Goal: Task Accomplishment & Management: Manage account settings

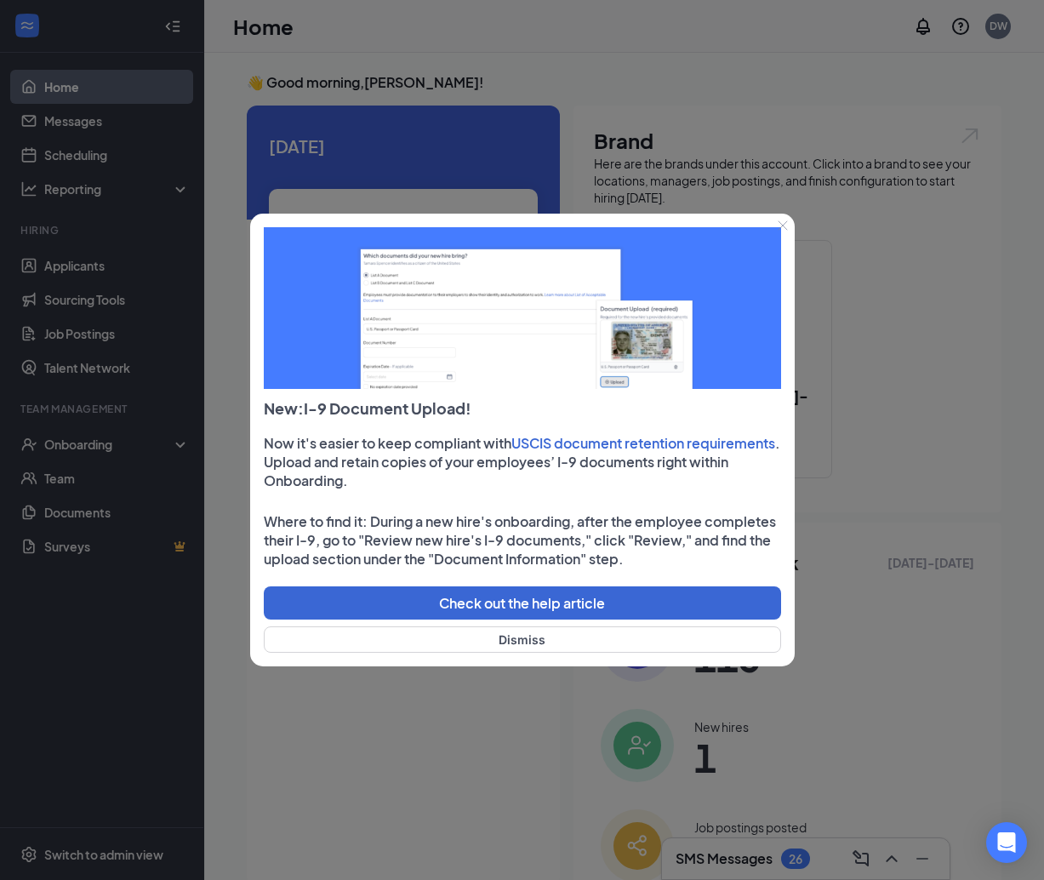
click at [782, 223] on icon "Close" at bounding box center [783, 225] width 10 height 10
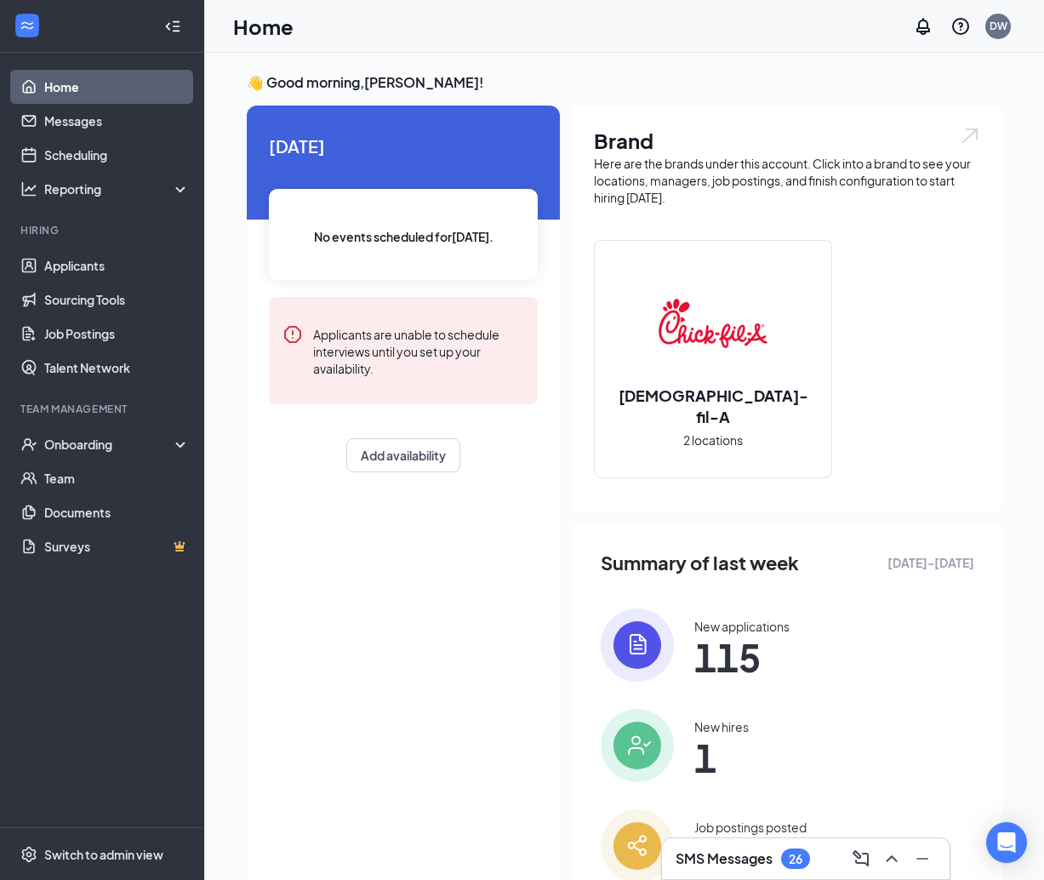
drag, startPoint x: 926, startPoint y: 308, endPoint x: 960, endPoint y: 84, distance: 226.4
click at [926, 307] on div "Chick-fil-A 2 locations" at bounding box center [787, 366] width 387 height 252
click at [989, 19] on div "DW" at bounding box center [998, 26] width 18 height 14
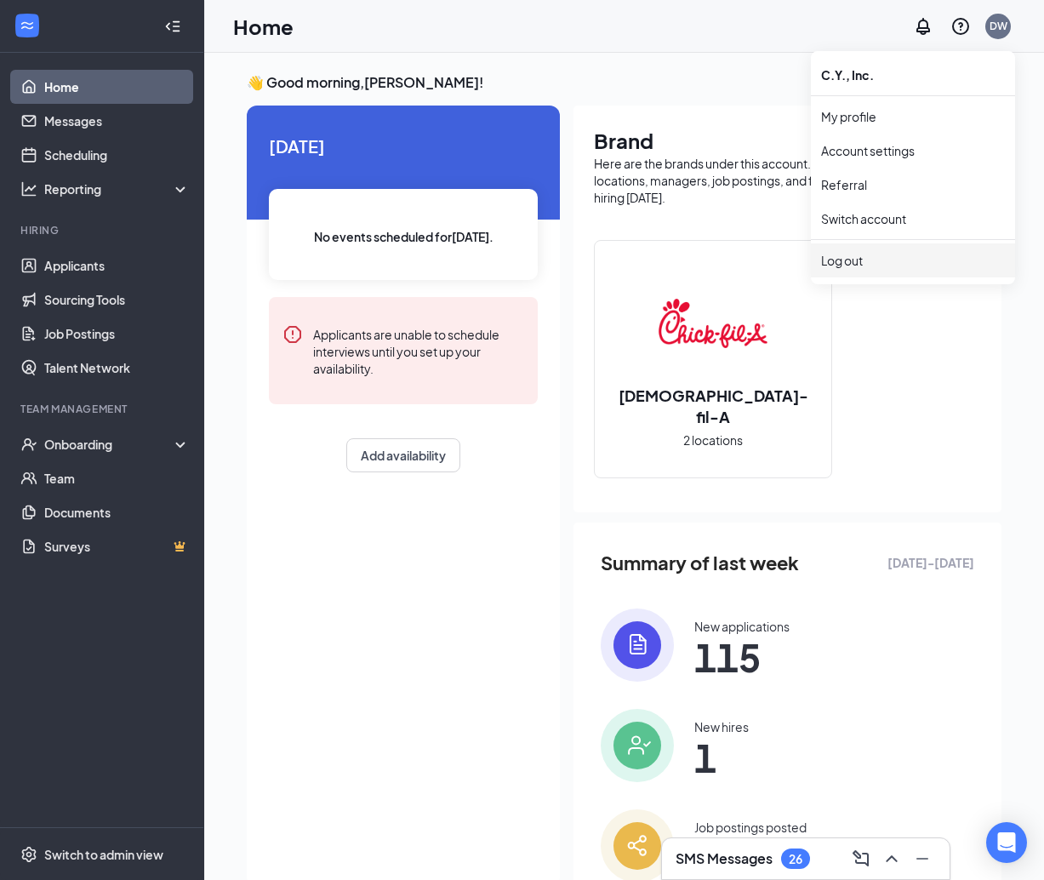
click at [861, 254] on div "Log out" at bounding box center [913, 260] width 184 height 17
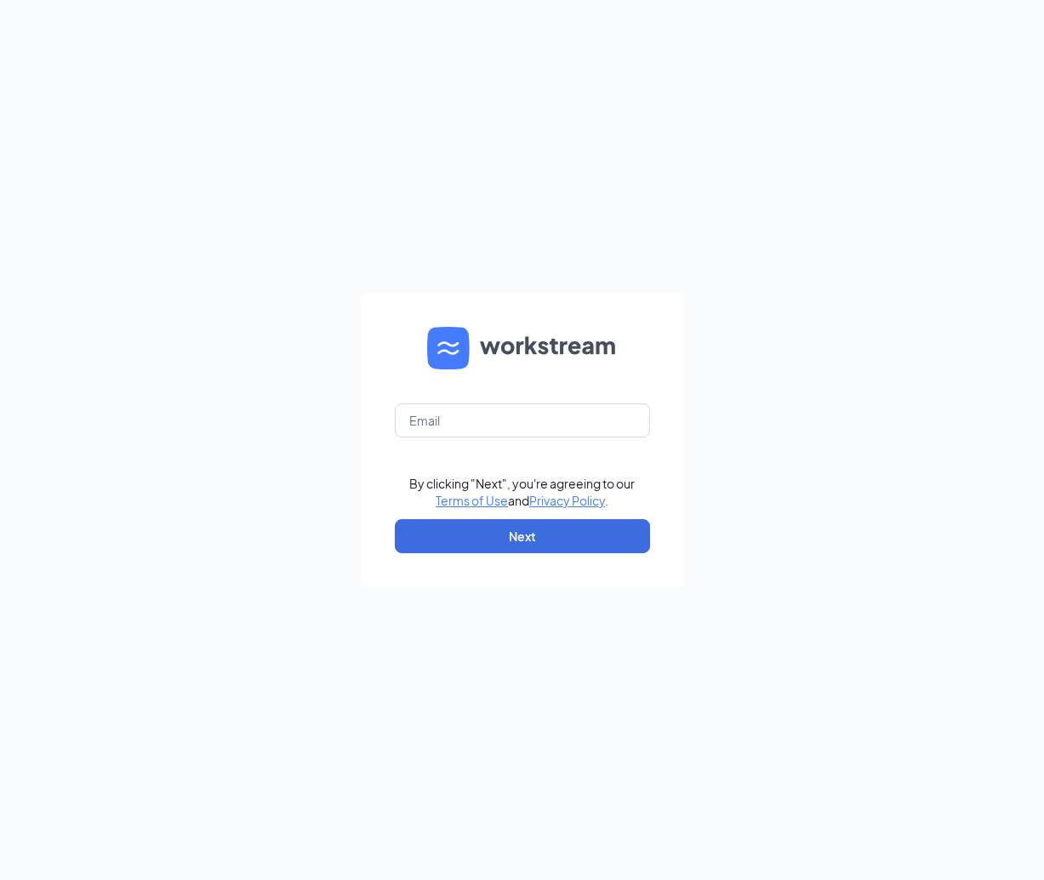
click at [456, 396] on form "By clicking "Next", you're agreeing to our Terms of Use and Privacy Policy . Ne…" at bounding box center [522, 440] width 323 height 294
click at [456, 409] on input "text" at bounding box center [522, 420] width 255 height 34
type input "dana.cfa@gmail.com"
click at [455, 529] on button "Next" at bounding box center [522, 536] width 255 height 34
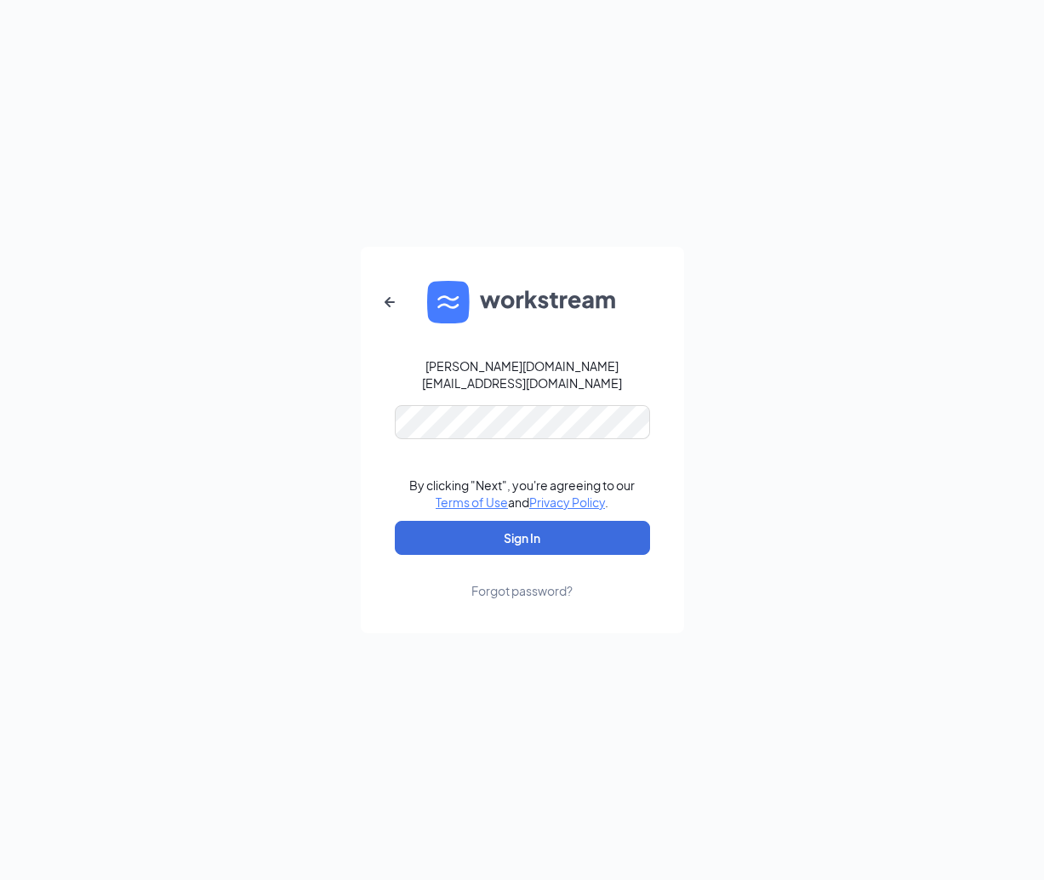
click at [521, 529] on button "Sign In" at bounding box center [522, 538] width 255 height 34
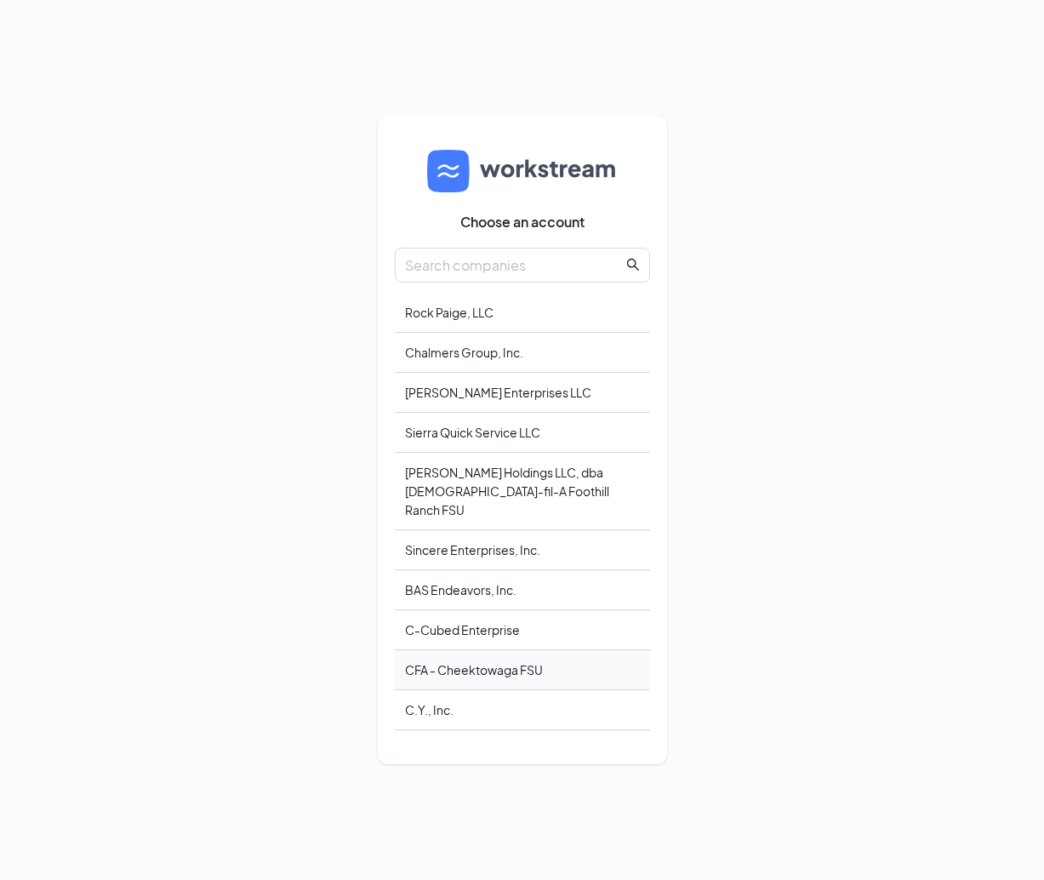
click at [453, 652] on div "CFA - Cheektowaga FSU" at bounding box center [522, 670] width 255 height 40
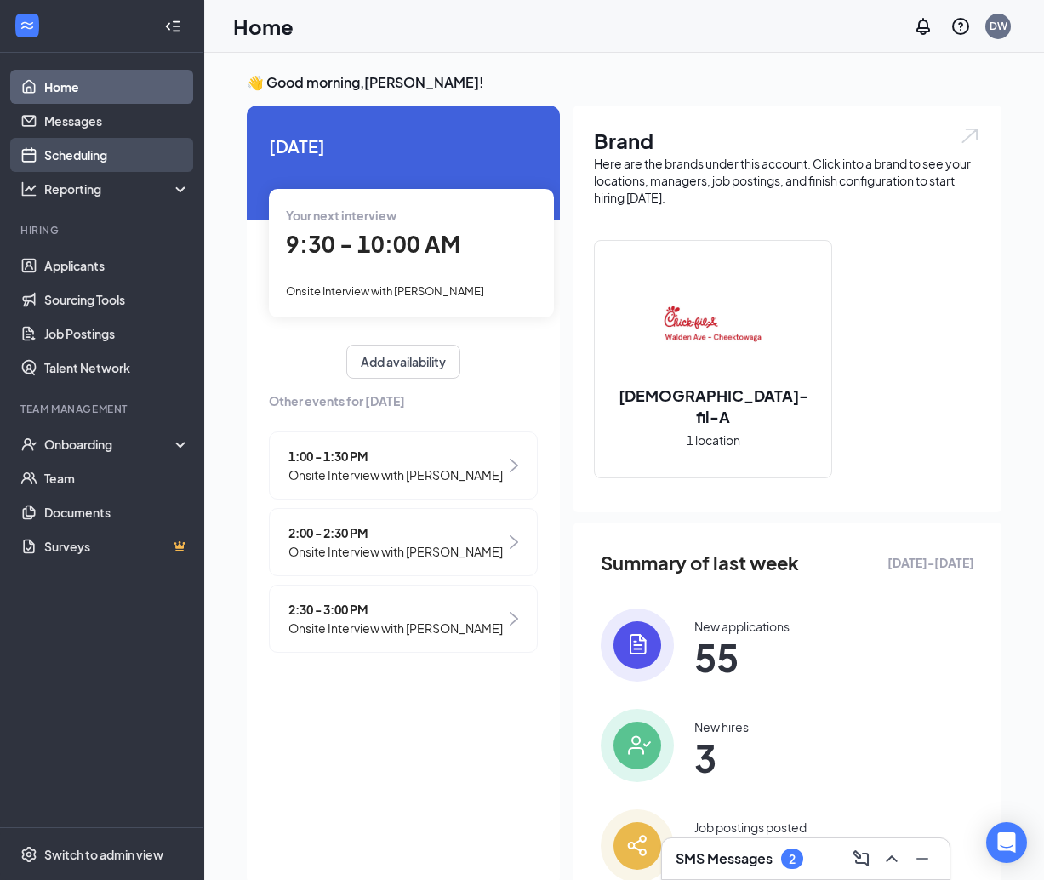
click at [73, 153] on link "Scheduling" at bounding box center [116, 155] width 145 height 34
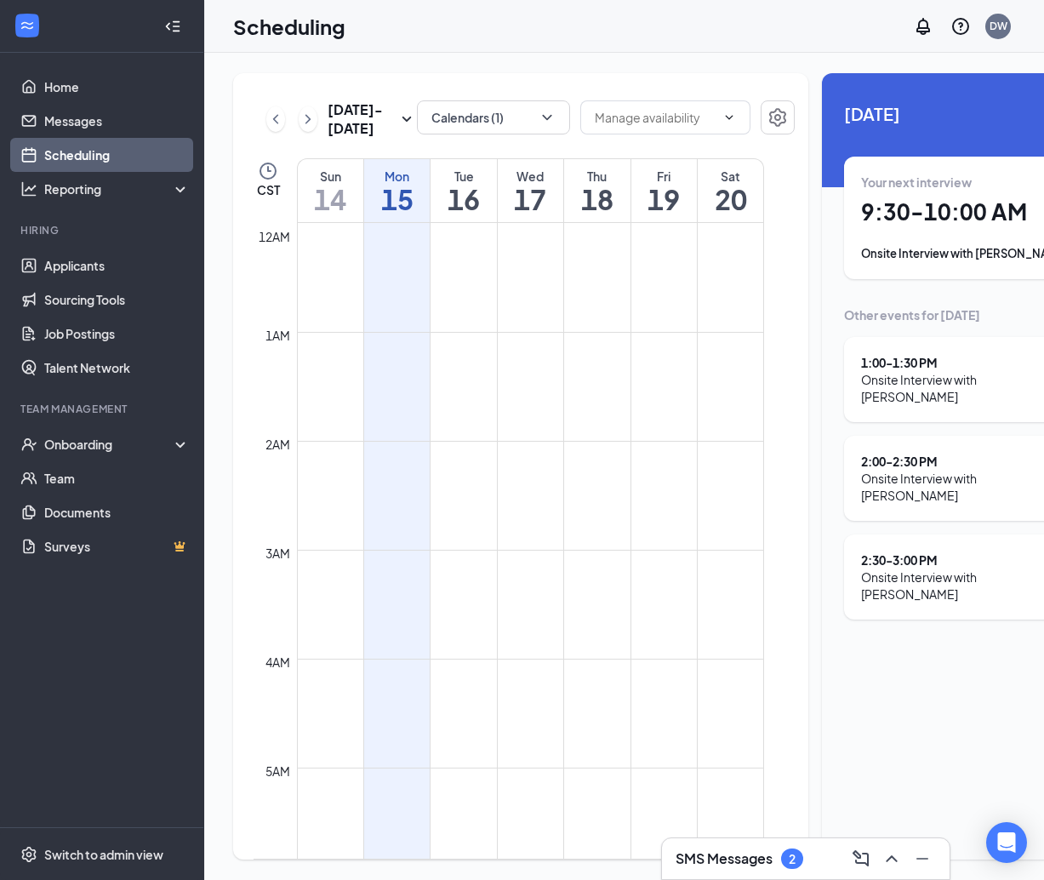
scroll to position [836, 0]
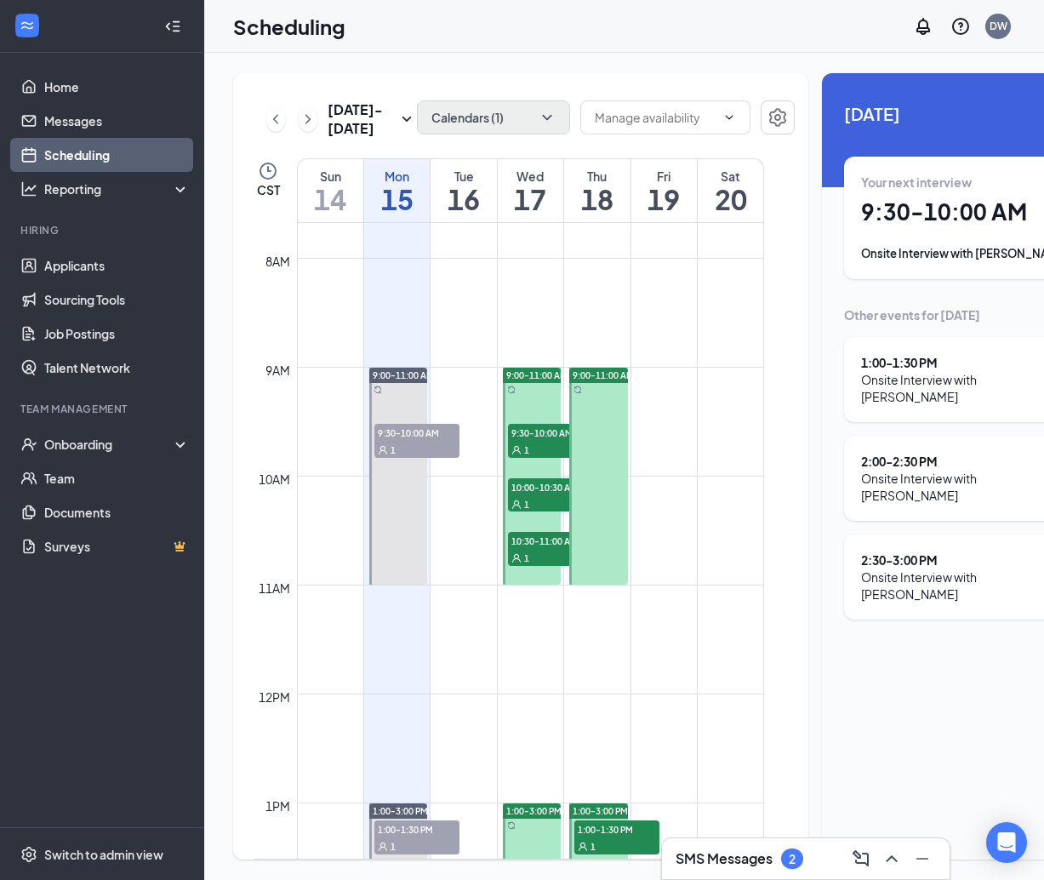
click at [470, 118] on button "Calendars (1)" at bounding box center [493, 117] width 153 height 34
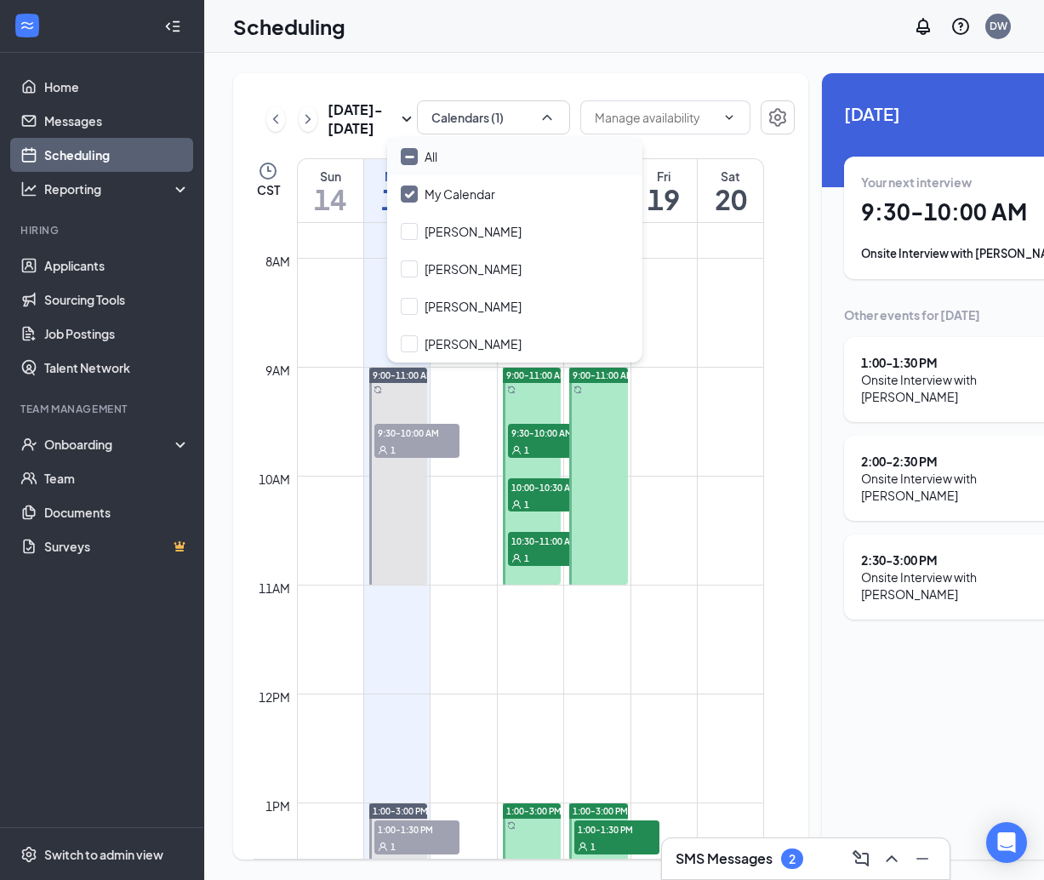
click at [457, 169] on div "All" at bounding box center [514, 156] width 255 height 37
checkbox input "true"
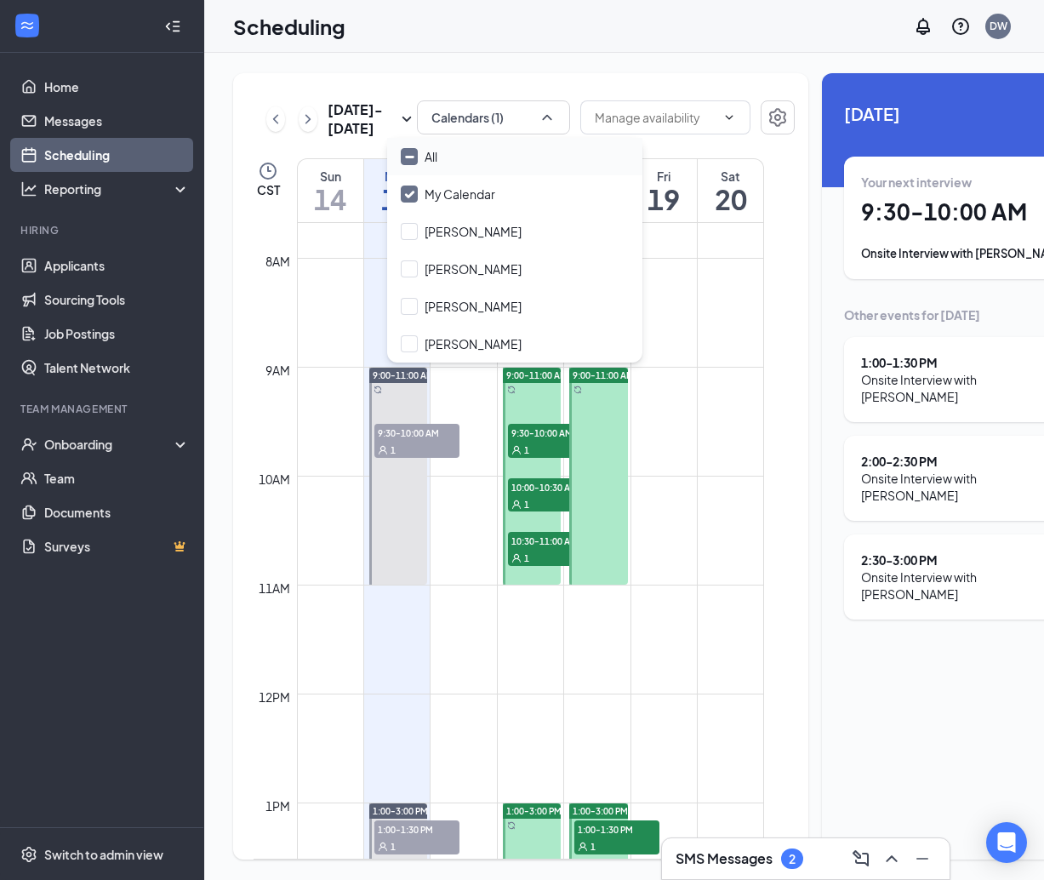
checkbox input "true"
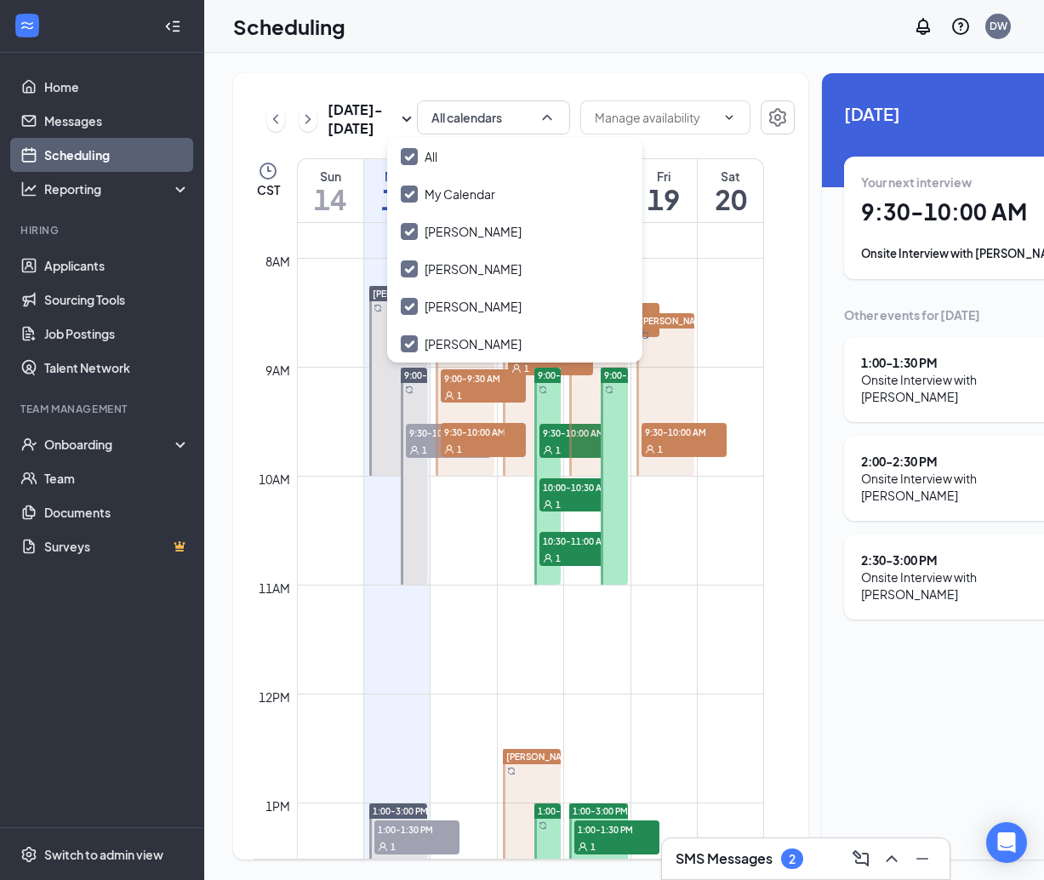
drag, startPoint x: 484, startPoint y: 70, endPoint x: 491, endPoint y: 208, distance: 138.8
click at [484, 70] on div "[DATE] - [DATE] All calendars CST Sun 14 Mon 15 Tue 16 Wed 17 Thu 18 Fri 19 Sat…" at bounding box center [684, 466] width 960 height 827
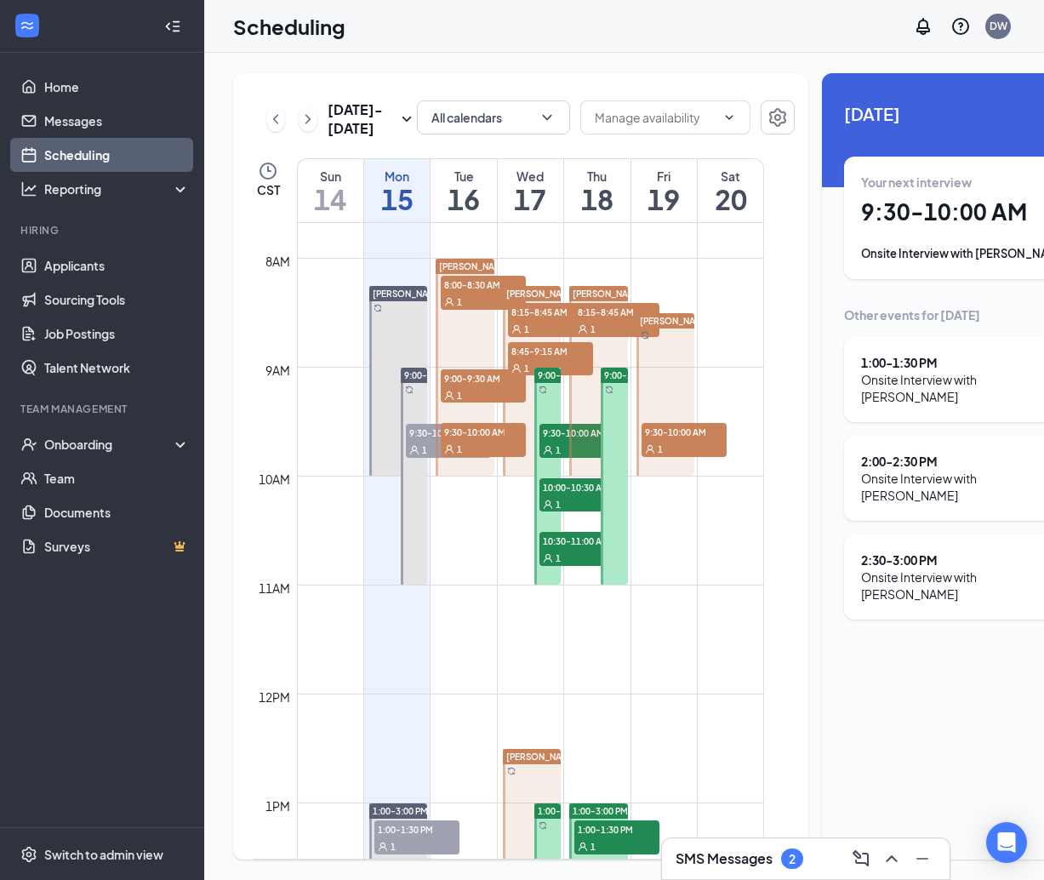
click at [473, 310] on div "1" at bounding box center [483, 301] width 85 height 17
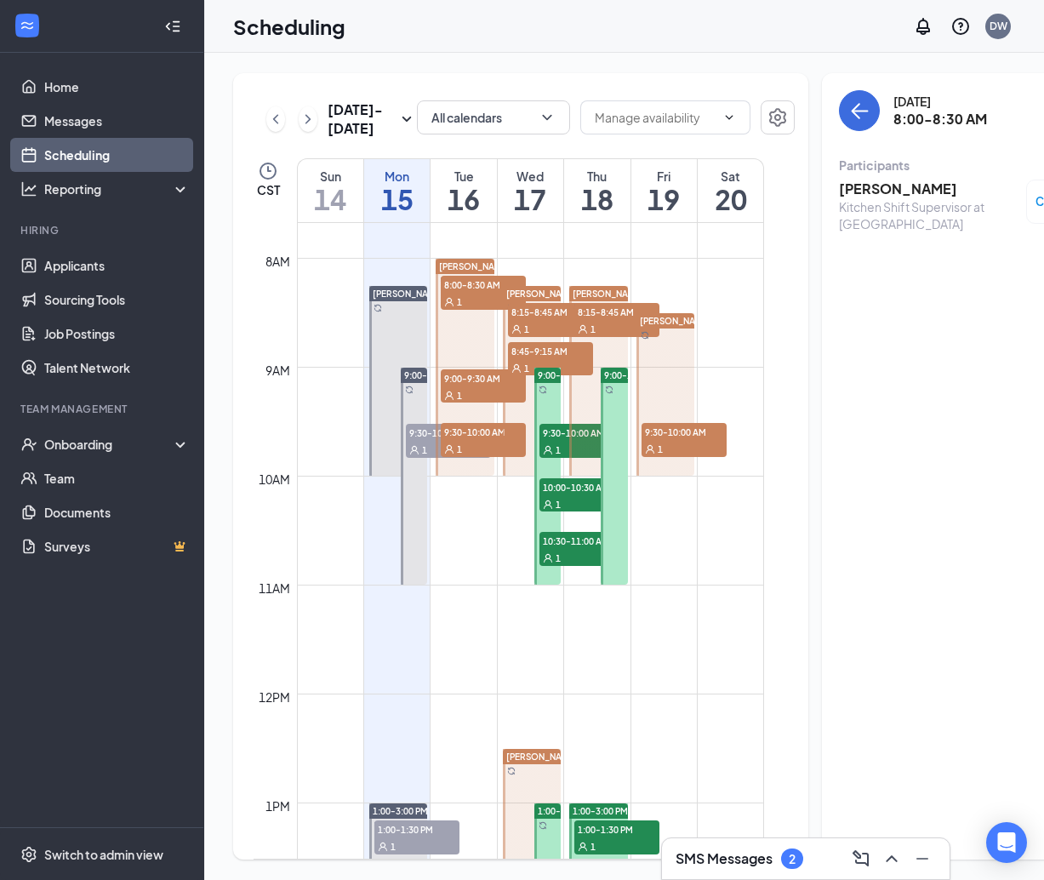
click at [476, 403] on div "1" at bounding box center [483, 394] width 85 height 17
click at [471, 457] on div "1" at bounding box center [483, 448] width 85 height 17
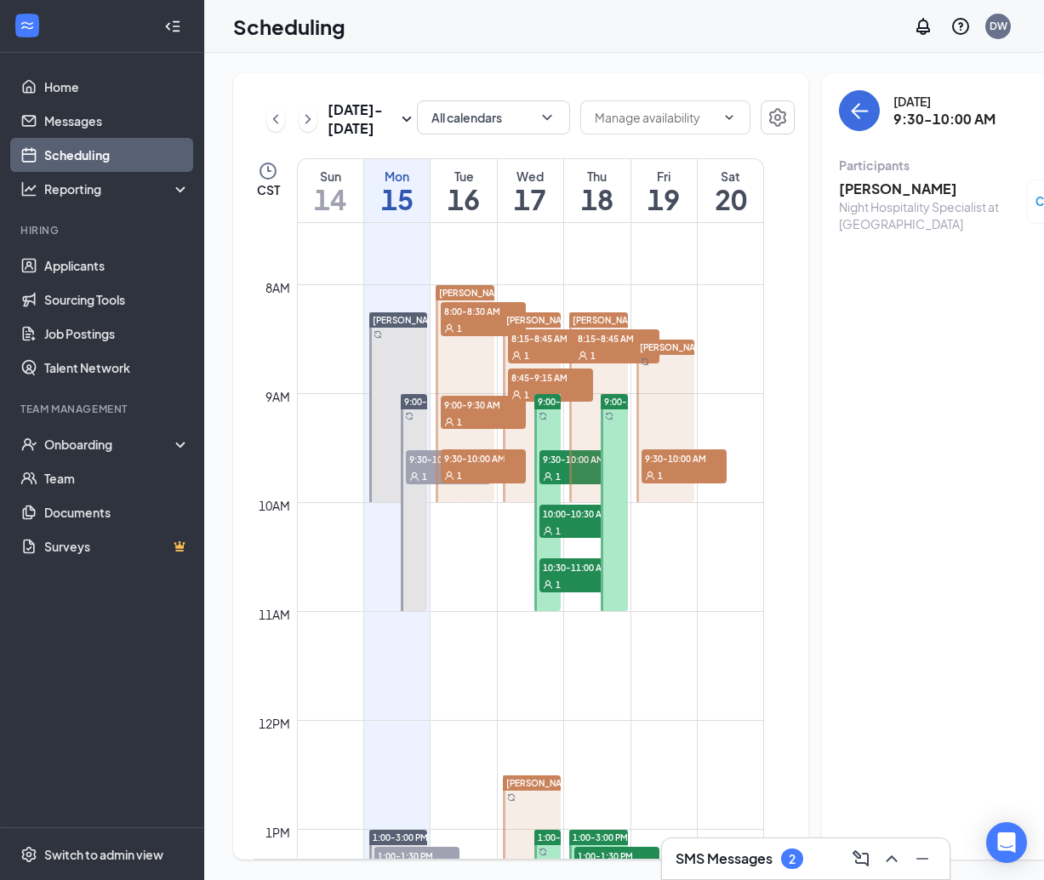
scroll to position [811, 0]
click at [548, 345] on span "8:15-8:45 AM" at bounding box center [550, 336] width 85 height 17
click at [519, 385] on span "8:45-9:15 AM" at bounding box center [550, 376] width 85 height 17
click at [551, 466] on span "9:30-10:00 AM" at bounding box center [581, 457] width 85 height 17
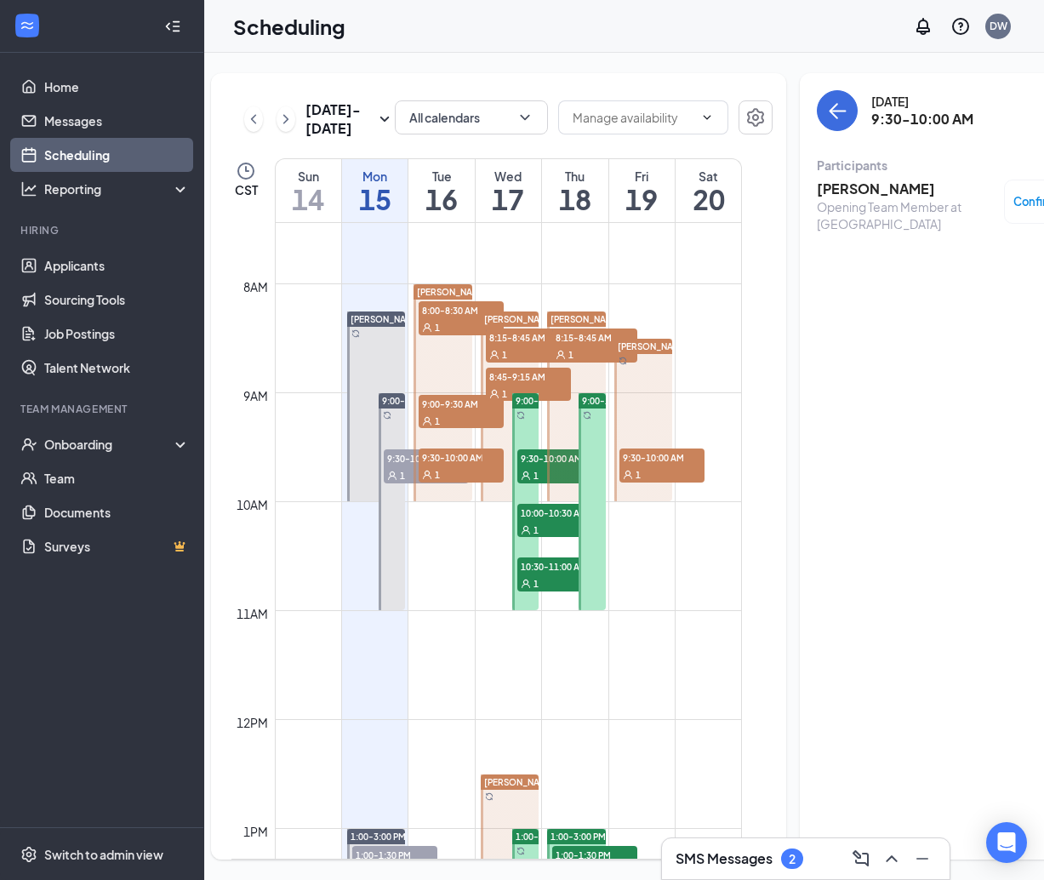
scroll to position [0, 23]
click at [527, 538] on div "1" at bounding box center [558, 529] width 85 height 17
click at [542, 574] on span "10:30-11:00 AM" at bounding box center [558, 565] width 85 height 17
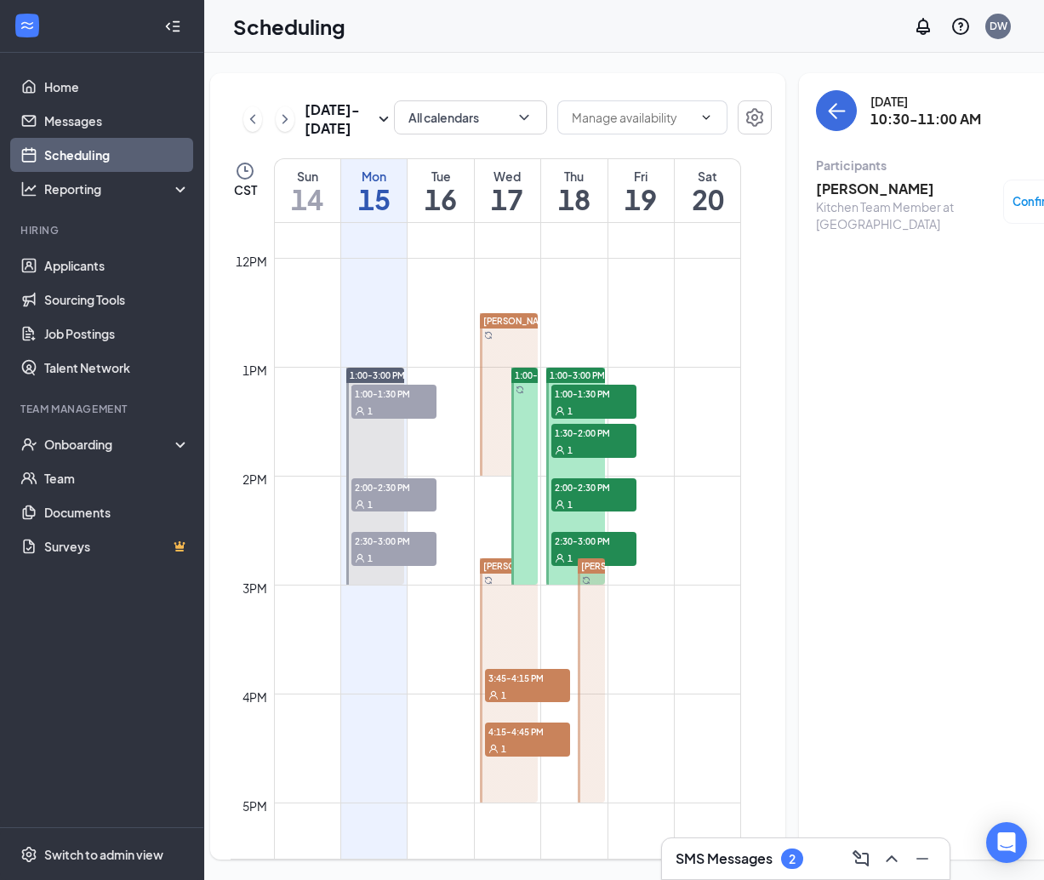
scroll to position [1290, 0]
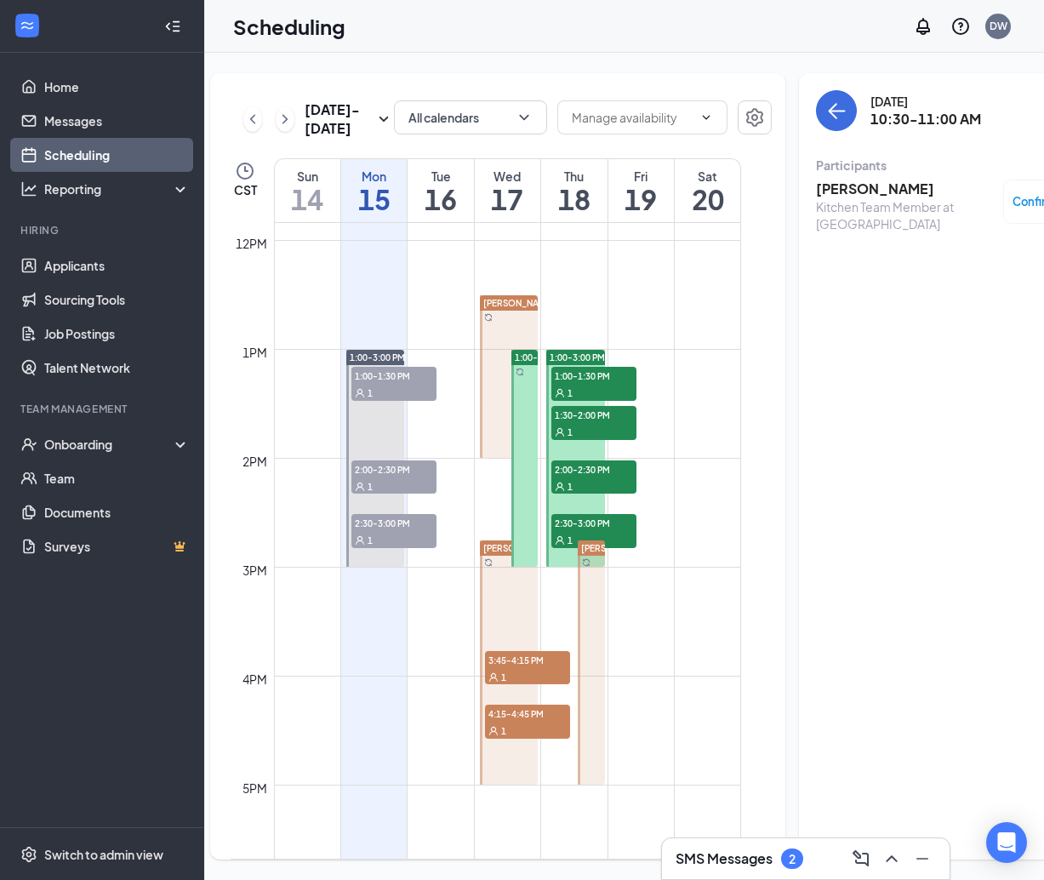
click at [509, 668] on span "3:45-4:15 PM" at bounding box center [527, 659] width 85 height 17
click at [509, 738] on div "1" at bounding box center [527, 729] width 85 height 17
